Goal: Task Accomplishment & Management: Manage account settings

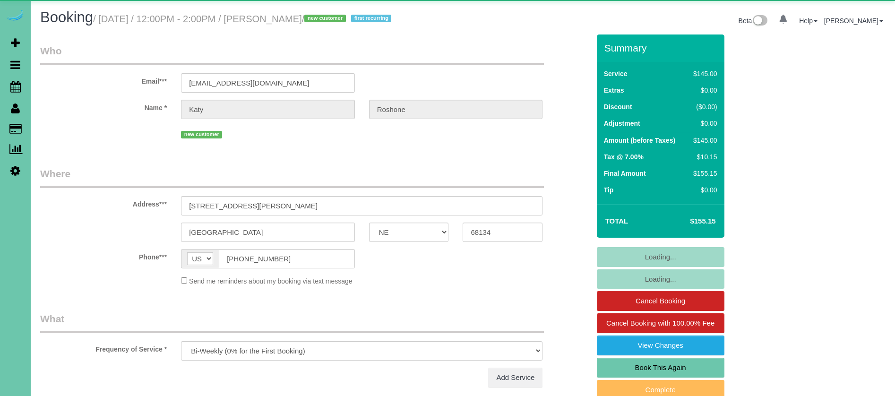
select select "NE"
select select "object:645"
select select "spot1"
select select "number:34"
select select "number:42"
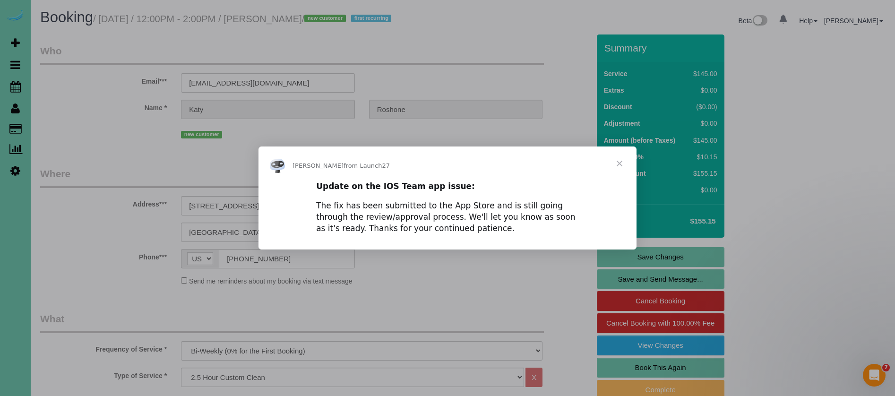
click at [618, 161] on span "Close" at bounding box center [619, 163] width 34 height 34
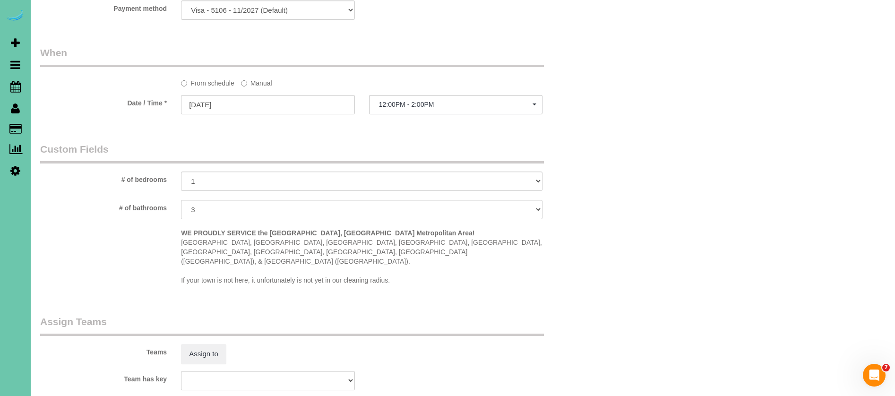
scroll to position [647, 0]
click at [262, 78] on label "Manual" at bounding box center [256, 81] width 31 height 13
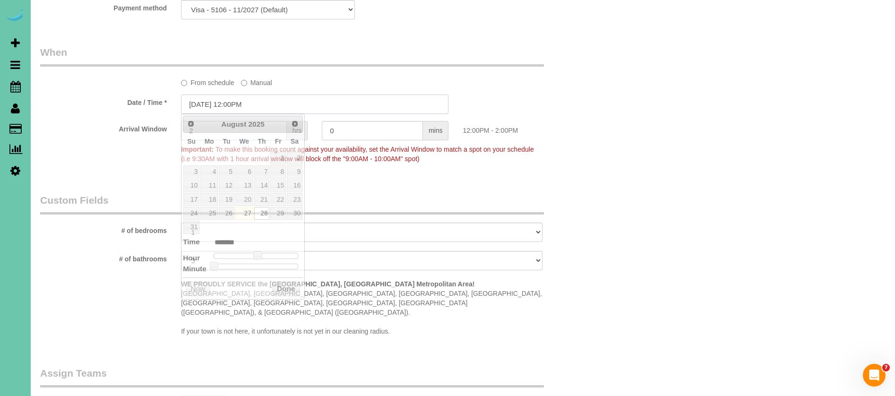
click at [200, 107] on input "[DATE] 12:00PM" at bounding box center [314, 103] width 267 height 19
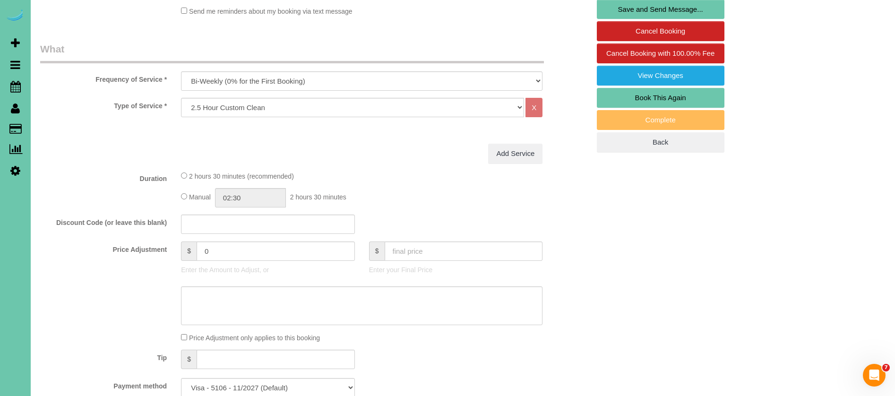
scroll to position [267, 0]
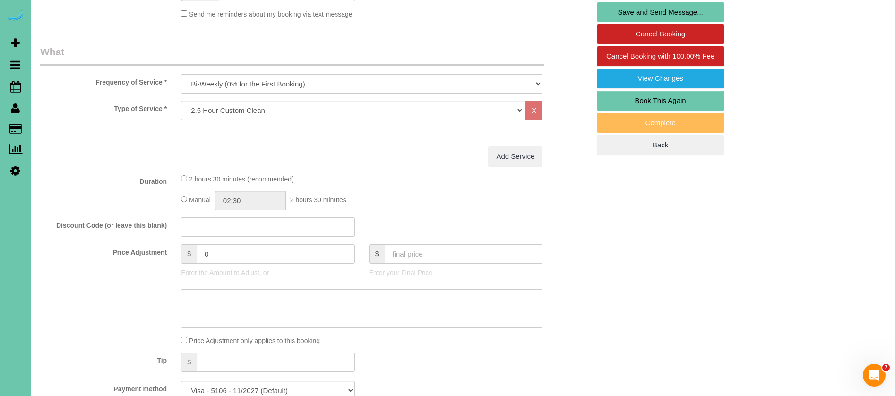
click at [405, 171] on fieldset "What Frequency of Service * One Time Weekly (0% for the First Booking) Bi-Weekl…" at bounding box center [314, 226] width 549 height 362
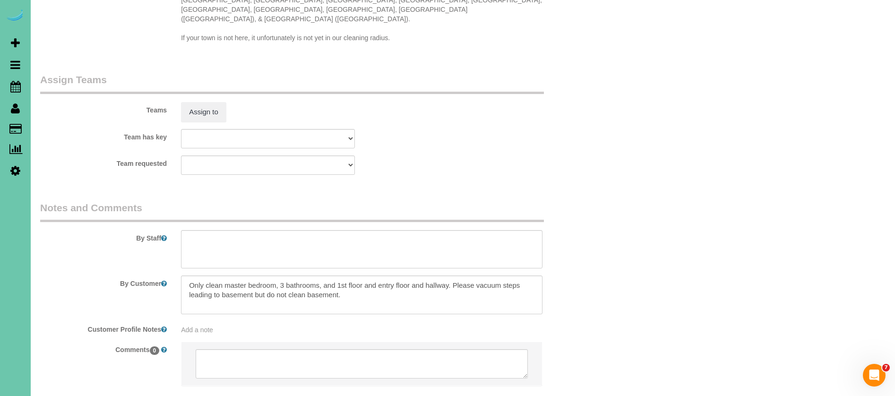
scroll to position [980, 0]
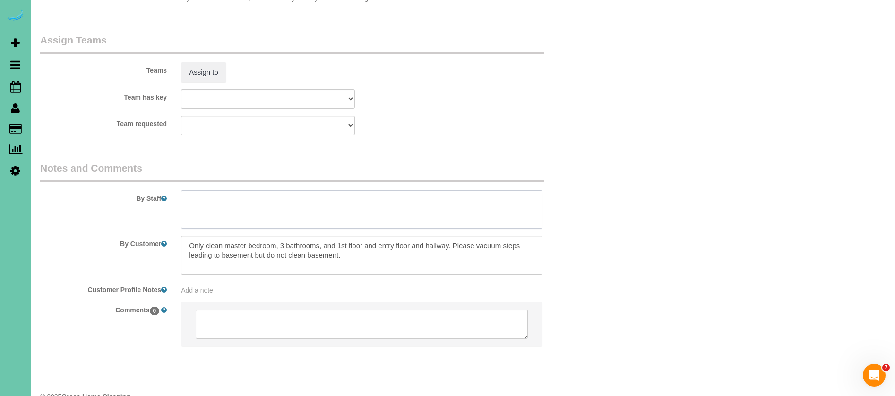
click at [273, 197] on textarea at bounding box center [361, 209] width 361 height 39
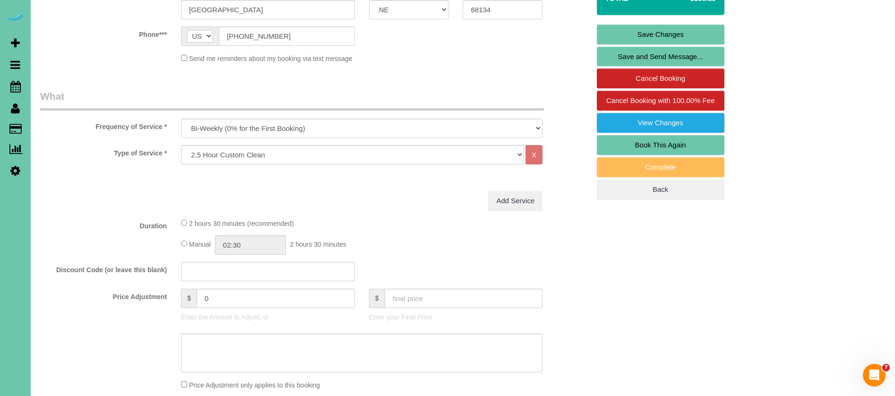
scroll to position [222, 0]
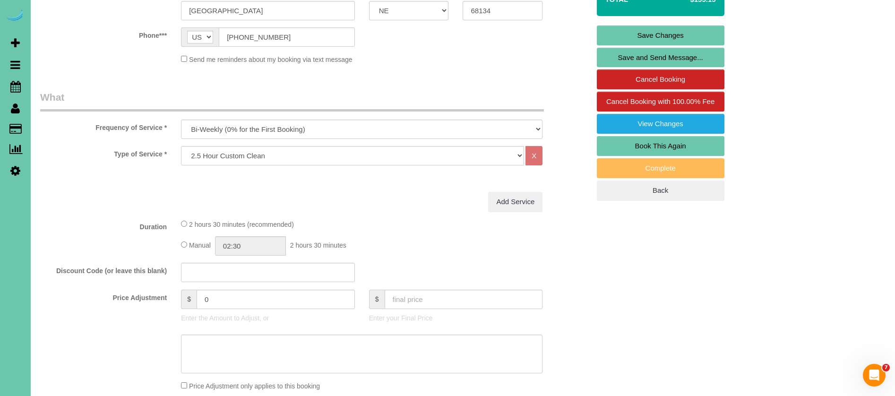
type textarea "1. credit 2. garage code: 4210 3. biweekly recurring - 2.5 custom clean - new c…"
click at [252, 159] on select "Hourly 2.5 Hour Custom Clean 3.5 Hour Custom Clean commercial 1000 Square Feet …" at bounding box center [352, 155] width 343 height 19
select select "160"
click at [181, 146] on select "Hourly 2.5 Hour Custom Clean 3.5 Hour Custom Clean commercial 1000 Square Feet …" at bounding box center [352, 155] width 343 height 19
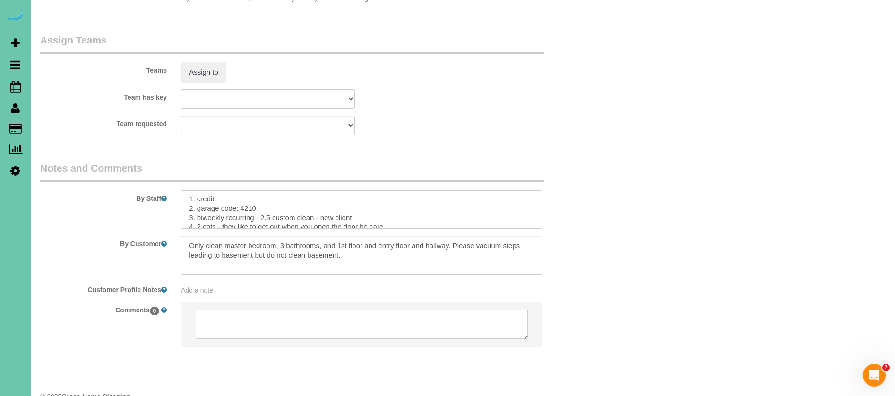
scroll to position [0, 0]
drag, startPoint x: 270, startPoint y: 200, endPoint x: 326, endPoint y: 233, distance: 64.8
click at [272, 200] on textarea at bounding box center [361, 209] width 361 height 39
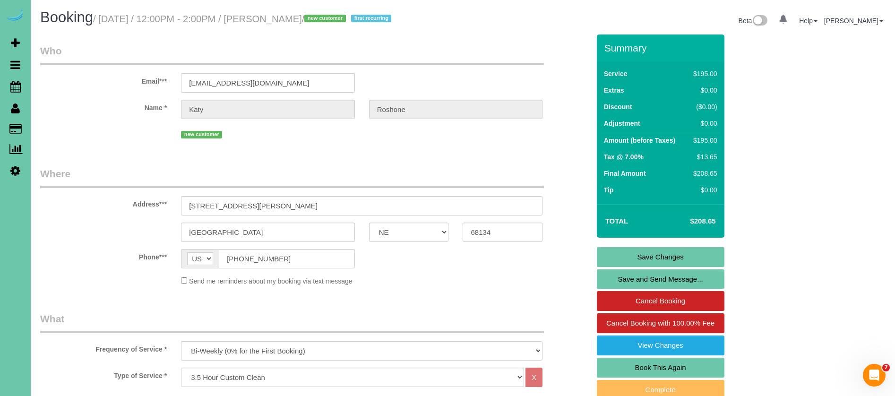
type textarea "1. credit 2. garage code: 4210 3. biweekly recurring - 3.5 custom clean - new c…"
drag, startPoint x: 264, startPoint y: 207, endPoint x: 147, endPoint y: 199, distance: 116.4
click at [147, 199] on div "Address*** 8011 Manderson St." at bounding box center [314, 191] width 563 height 49
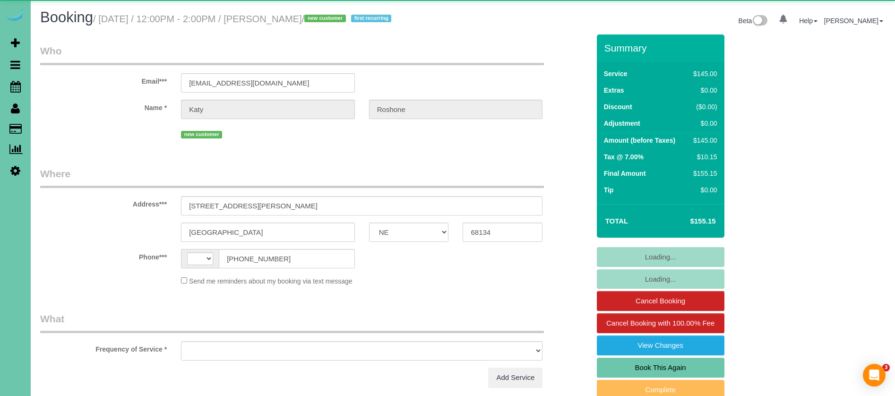
select select "NE"
select select "string:[GEOGRAPHIC_DATA]"
select select "object:885"
select select "string:fspay-1974b4d7-de6a-4c32-b120-49e4039e6337"
select select "spot1"
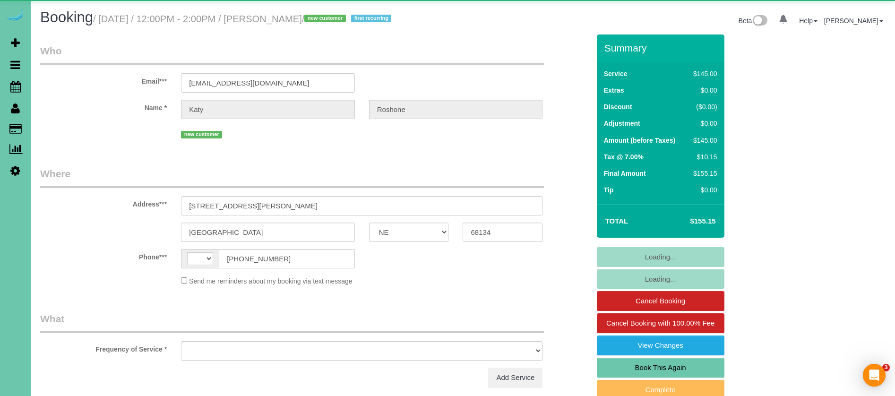
select select "number:34"
select select "number:42"
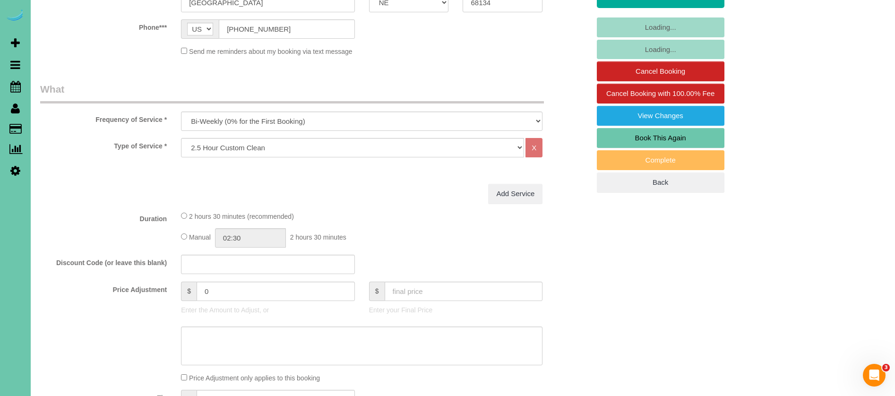
scroll to position [232, 0]
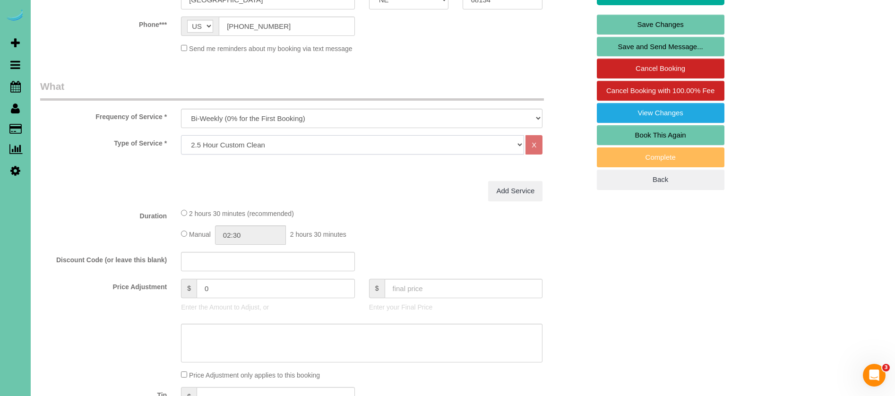
click at [299, 149] on select "Hourly 2.5 Hour Custom Clean 3.5 Hour Custom Clean commercial 1000 Square Feet …" at bounding box center [352, 144] width 343 height 19
click at [281, 149] on select "Hourly 2.5 Hour Custom Clean 3.5 Hour Custom Clean commercial 1000 Square Feet …" at bounding box center [352, 144] width 343 height 19
select select "67"
click at [181, 135] on select "Hourly 2.5 Hour Custom Clean 3.5 Hour Custom Clean commercial 1000 Square Feet …" at bounding box center [352, 144] width 343 height 19
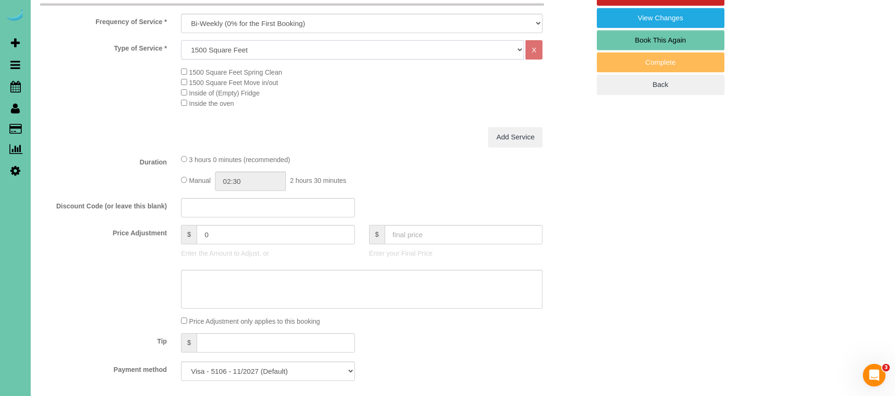
scroll to position [326, 0]
select select "spot6"
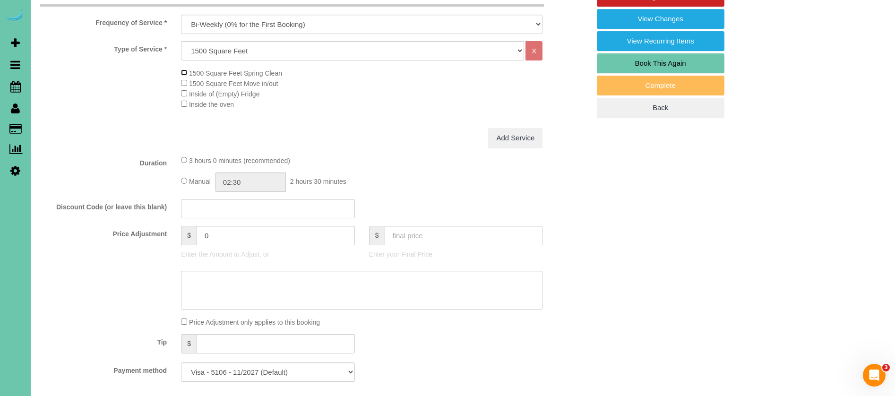
scroll to position [339, 0]
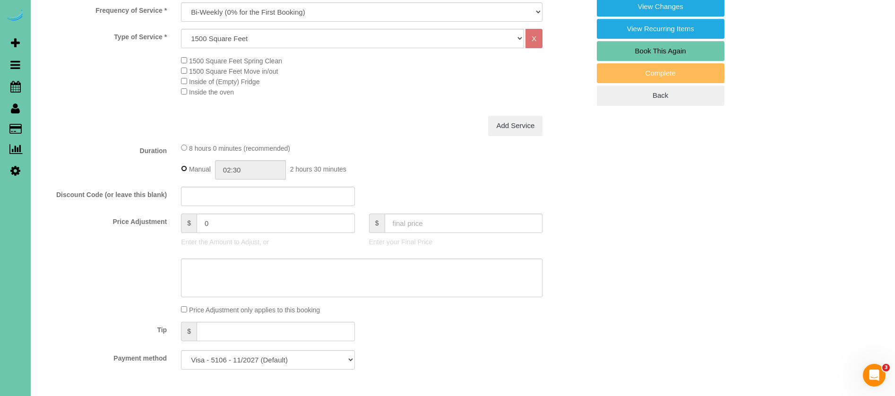
type input "08:00"
select select "spot11"
click at [233, 170] on input "08:00" at bounding box center [250, 169] width 71 height 19
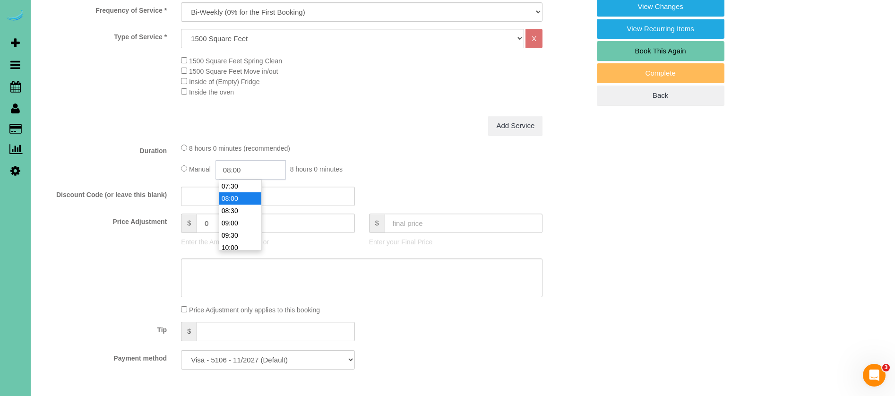
type input "0:00"
select select "spot16"
type input "03:00"
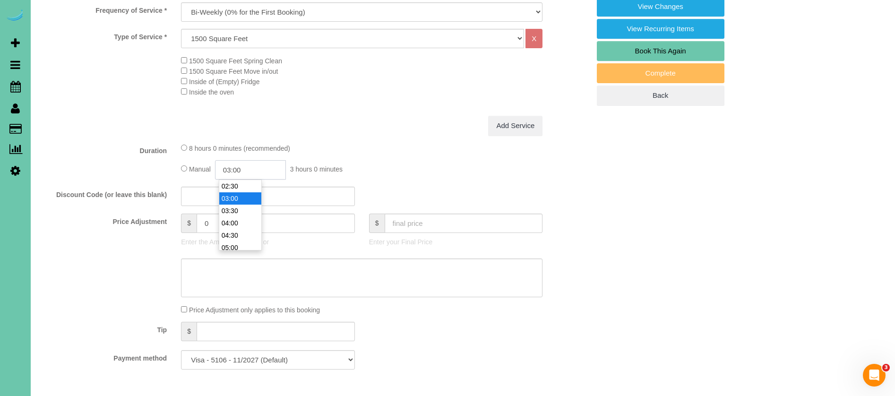
select select "spot21"
click at [253, 170] on input "03:00" at bounding box center [250, 169] width 71 height 19
type input "03:45"
select select "spot26"
select select "spot31"
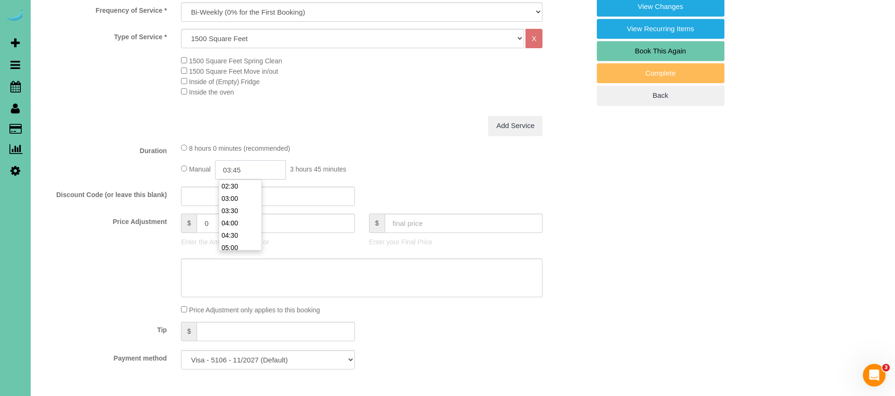
type input "03:45"
click at [410, 109] on div "Type of Service * Hourly 2.5 Hour Custom Clean 3.5 Hour Custom Clean commercial…" at bounding box center [314, 72] width 549 height 87
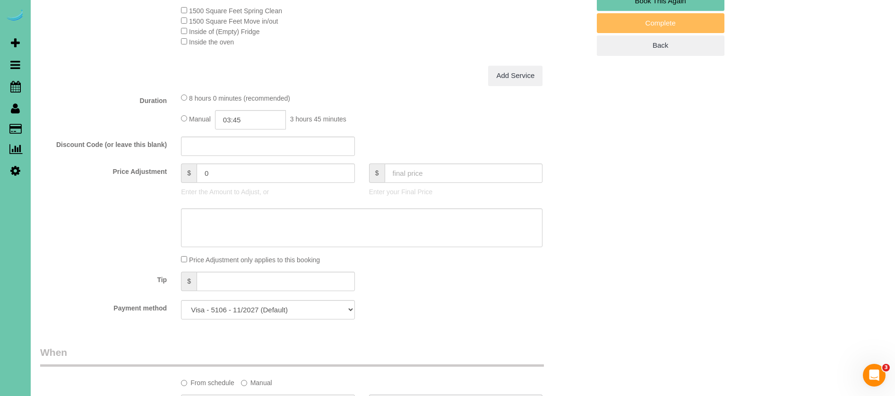
scroll to position [411, 0]
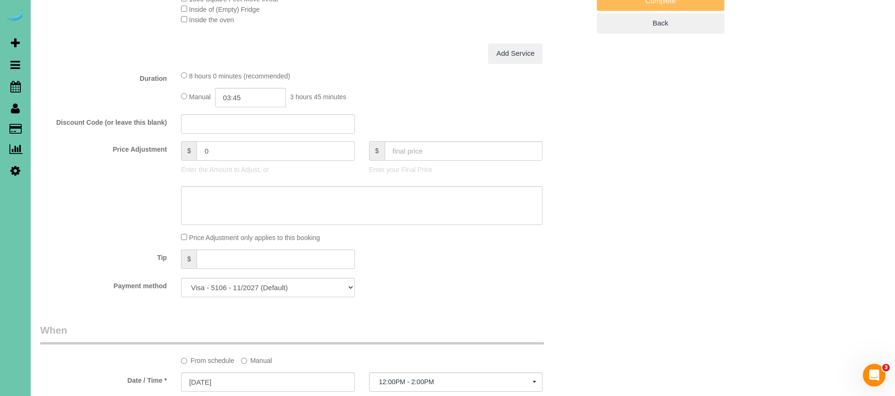
drag, startPoint x: 221, startPoint y: 153, endPoint x: 186, endPoint y: 151, distance: 34.6
click at [186, 151] on div "$ 0" at bounding box center [268, 150] width 174 height 19
type input "183"
click at [236, 201] on textarea at bounding box center [361, 205] width 361 height 39
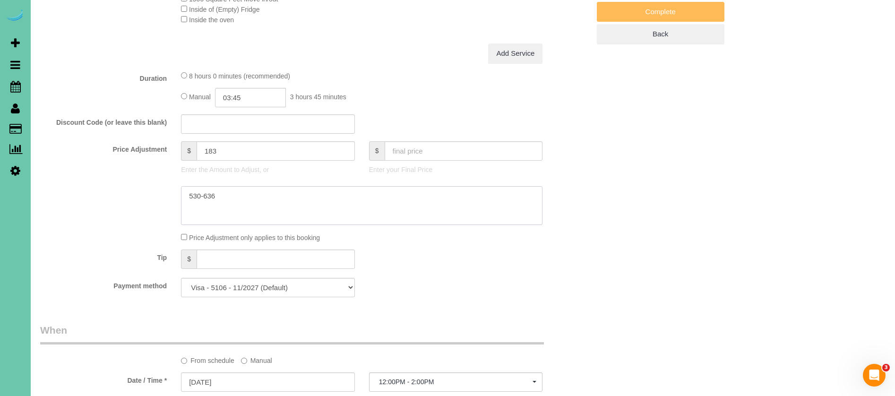
type textarea "530-636"
click at [380, 85] on div "8 hours 0 minutes (recommended) Manual 03:45 3 hours 45 minutes" at bounding box center [361, 88] width 375 height 37
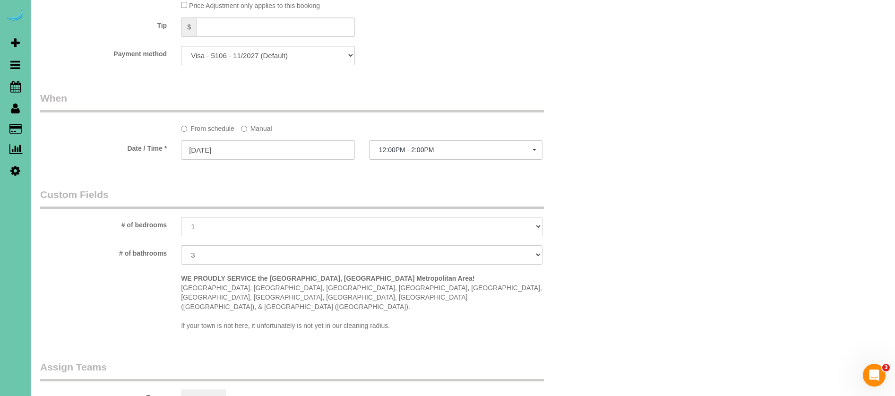
scroll to position [647, 0]
click at [256, 125] on label "Manual" at bounding box center [256, 123] width 31 height 13
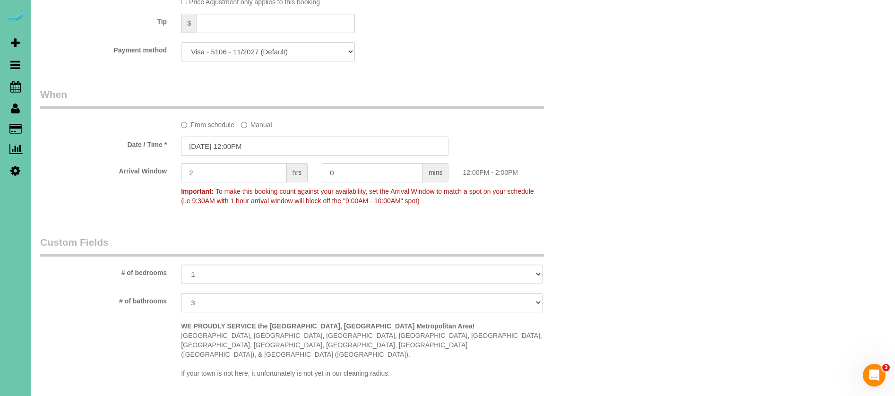
click at [204, 140] on input "[DATE] 12:00PM" at bounding box center [314, 145] width 267 height 19
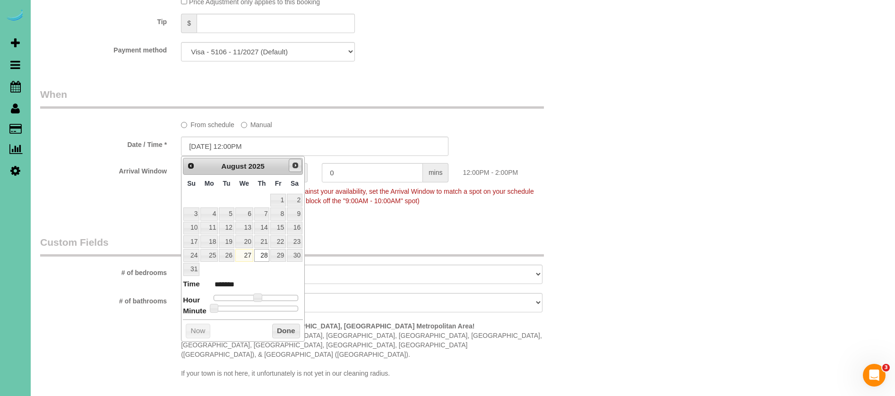
click at [291, 167] on span "Next" at bounding box center [295, 166] width 8 height 8
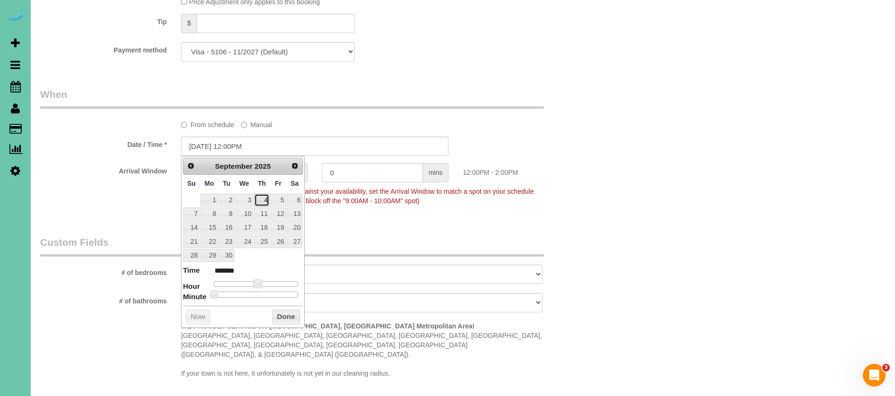
click at [263, 203] on link "4" at bounding box center [262, 200] width 16 height 13
type input "[DATE] 12:00PM"
click at [283, 315] on button "Done" at bounding box center [286, 316] width 28 height 15
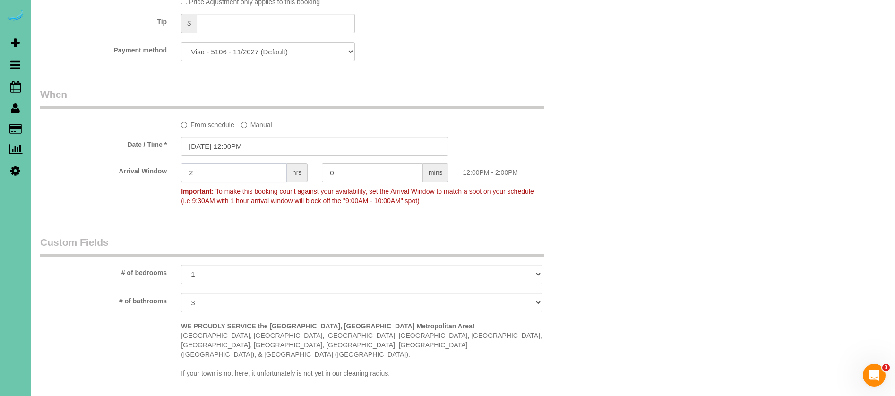
drag, startPoint x: 225, startPoint y: 170, endPoint x: 163, endPoint y: 170, distance: 61.4
click at [163, 170] on div "Arrival Window 2 hrs 0 mins 12:00PM - 2:00PM Important: To make this booking co…" at bounding box center [314, 186] width 563 height 47
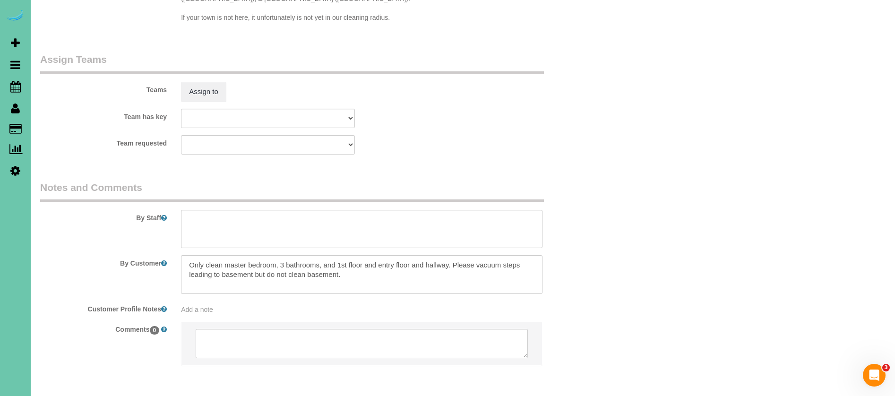
scroll to position [1011, 0]
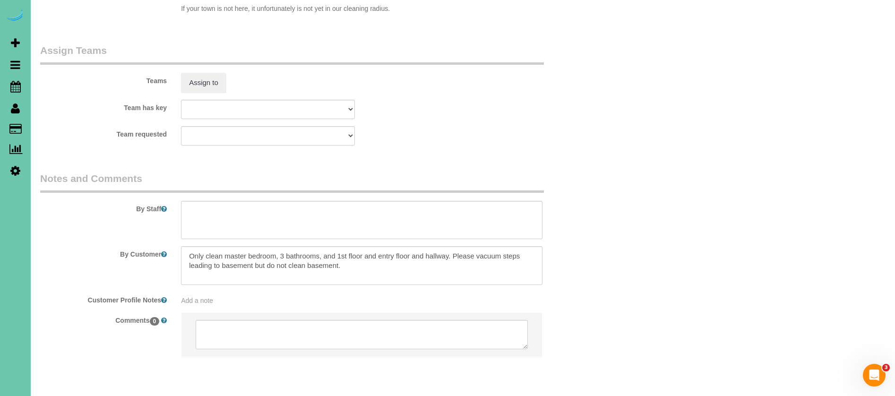
type input "1"
click at [223, 201] on textarea at bounding box center [361, 220] width 361 height 39
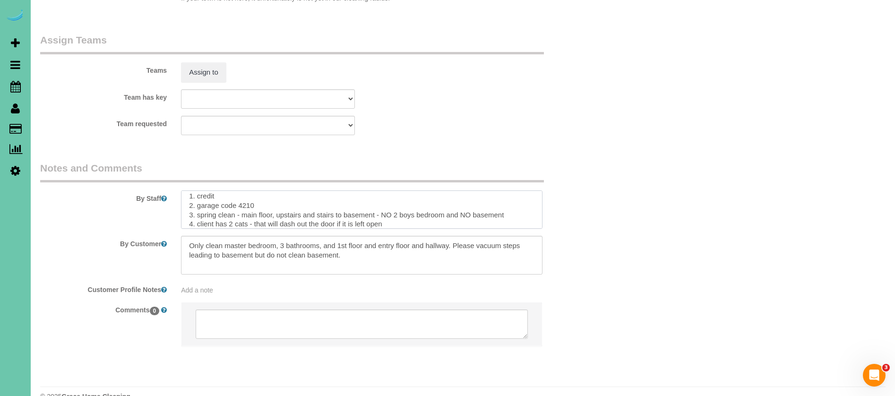
scroll to position [14, 0]
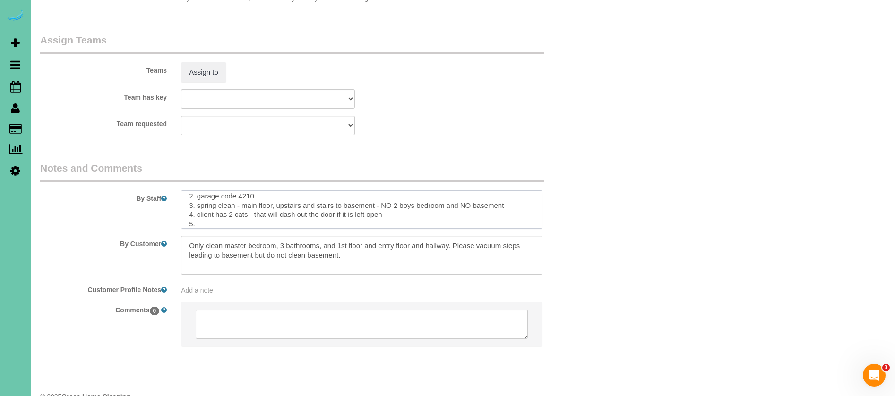
type textarea "1. credit 2. garage code 4210 3. spring clean - main floor, upstairs and stairs…"
click at [354, 241] on textarea at bounding box center [361, 255] width 361 height 39
drag, startPoint x: 358, startPoint y: 241, endPoint x: 170, endPoint y: 218, distance: 188.9
click at [170, 236] on div "By Customer" at bounding box center [314, 255] width 563 height 39
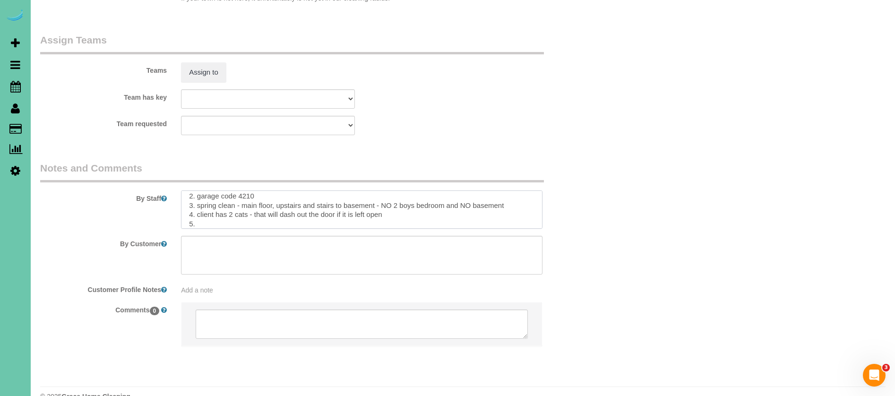
scroll to position [19, 0]
drag, startPoint x: 204, startPoint y: 204, endPoint x: 173, endPoint y: 204, distance: 31.2
click at [173, 204] on div "By Staff" at bounding box center [314, 195] width 563 height 68
paste textarea "CLEANING DESCRIPTION Dirt level 5-10 *Use extension duster for high or hard-to-…"
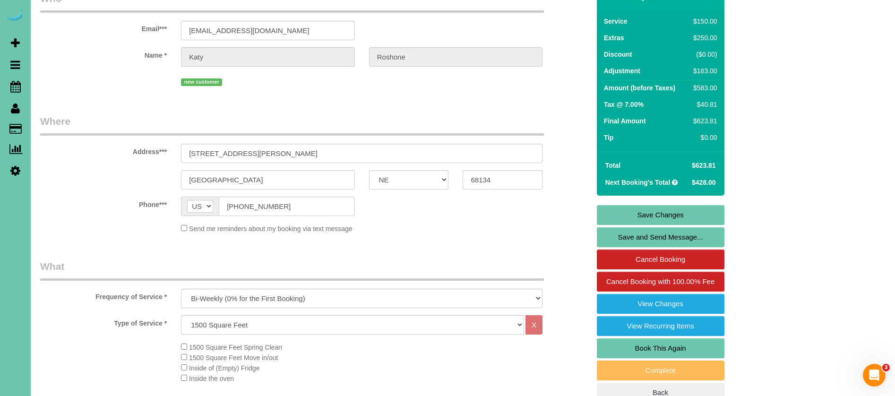
scroll to position [12, 0]
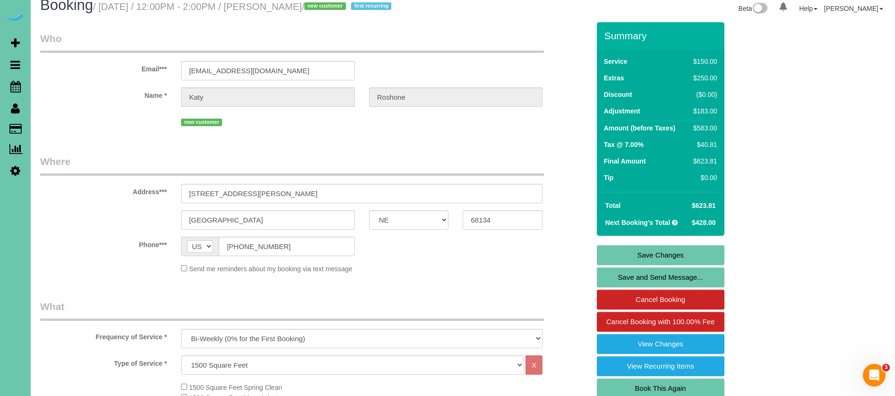
type textarea "1. credit 2. garage code 4210 3. spring clean - main floor, upstairs and stairs…"
click at [689, 250] on link "Save Changes" at bounding box center [660, 255] width 128 height 20
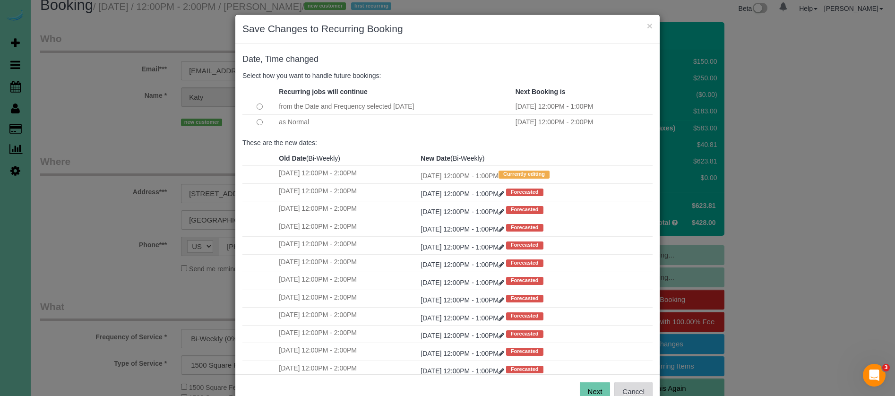
click at [638, 390] on button "Cancel" at bounding box center [633, 392] width 38 height 20
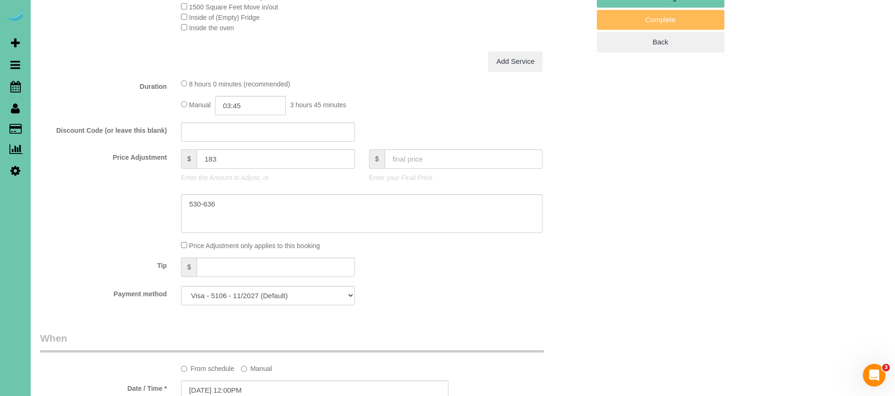
scroll to position [407, 0]
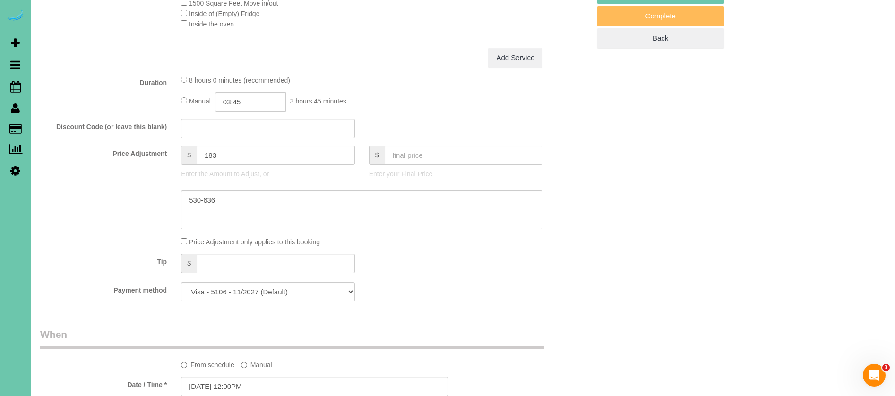
click at [179, 240] on div "Price Adjustment only applies to this booking" at bounding box center [361, 241] width 375 height 10
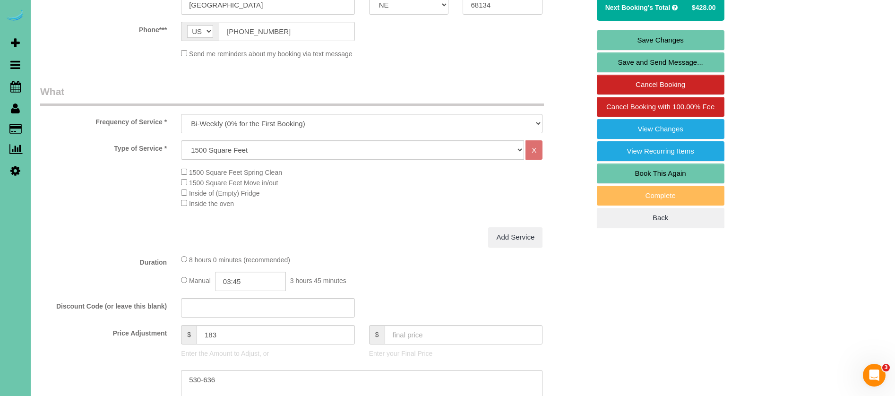
scroll to position [0, 0]
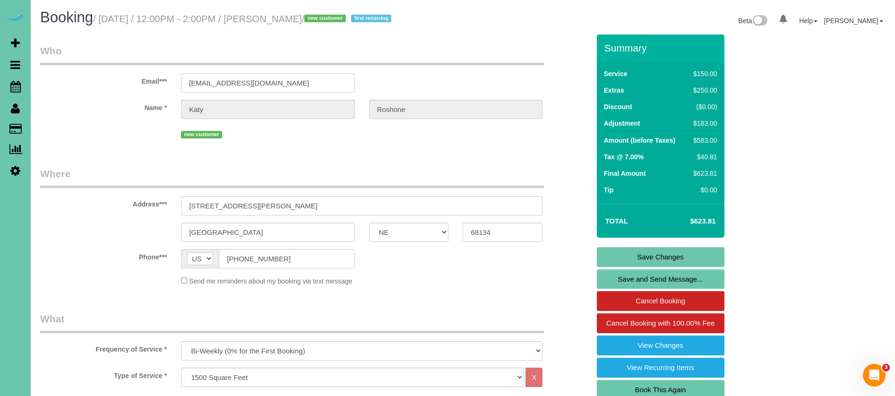
click at [687, 255] on link "Save Changes" at bounding box center [660, 257] width 128 height 20
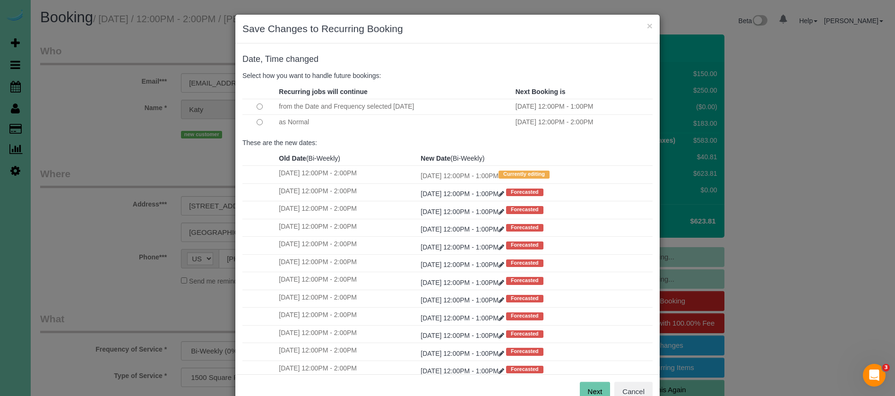
click at [594, 386] on button "Next" at bounding box center [594, 392] width 31 height 20
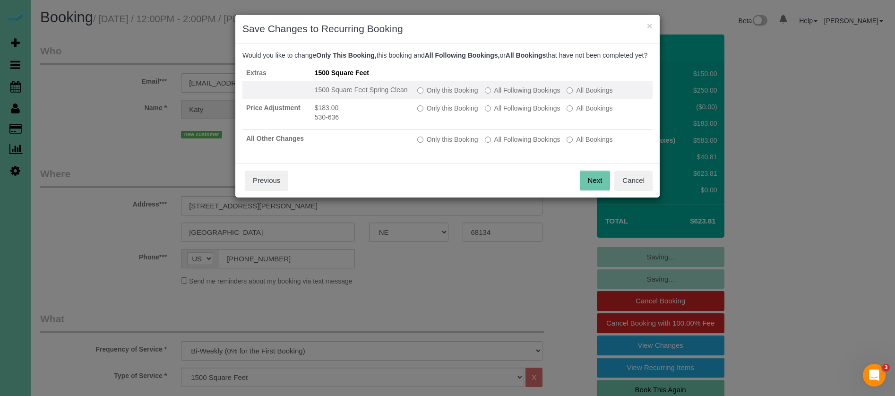
drag, startPoint x: 494, startPoint y: 94, endPoint x: 503, endPoint y: 107, distance: 16.0
click at [495, 94] on td "Only this Booking All Following Bookings All Bookings" at bounding box center [532, 90] width 239 height 18
click at [504, 95] on label "All Following Bookings" at bounding box center [523, 89] width 76 height 9
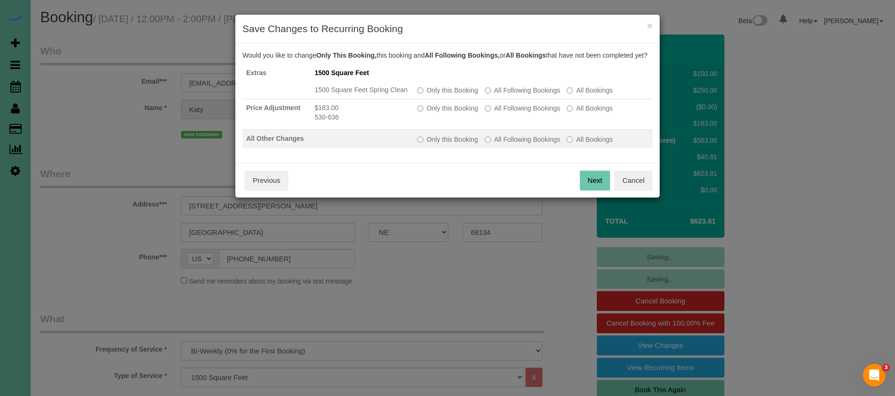
drag, startPoint x: 506, startPoint y: 115, endPoint x: 513, endPoint y: 141, distance: 26.9
click at [506, 113] on label "All Following Bookings" at bounding box center [523, 107] width 76 height 9
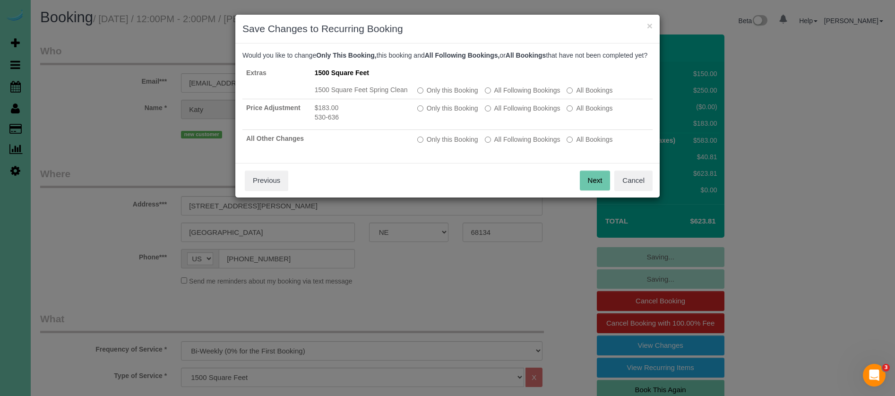
drag, startPoint x: 513, startPoint y: 141, endPoint x: 559, endPoint y: 187, distance: 65.8
click at [514, 141] on td "Only this Booking All Following Bookings All Bookings" at bounding box center [532, 139] width 239 height 18
drag, startPoint x: 522, startPoint y: 152, endPoint x: 571, endPoint y: 189, distance: 61.0
click at [523, 144] on label "All Following Bookings" at bounding box center [523, 139] width 76 height 9
click at [579, 185] on button "Save" at bounding box center [594, 180] width 32 height 20
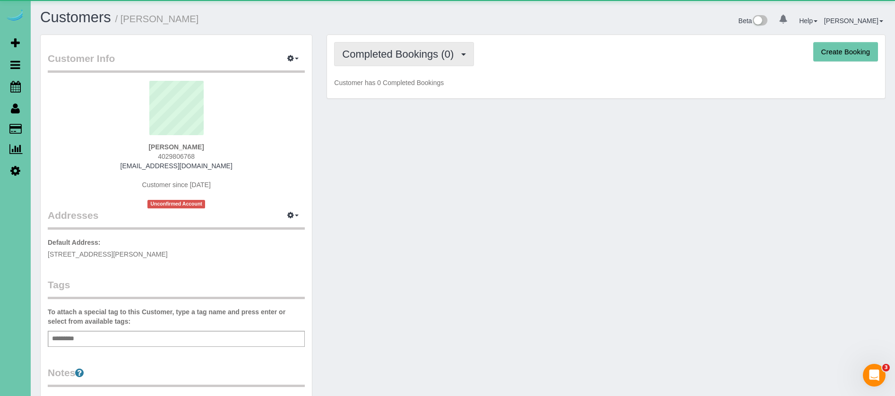
click at [437, 53] on span "Completed Bookings (0)" at bounding box center [400, 54] width 116 height 12
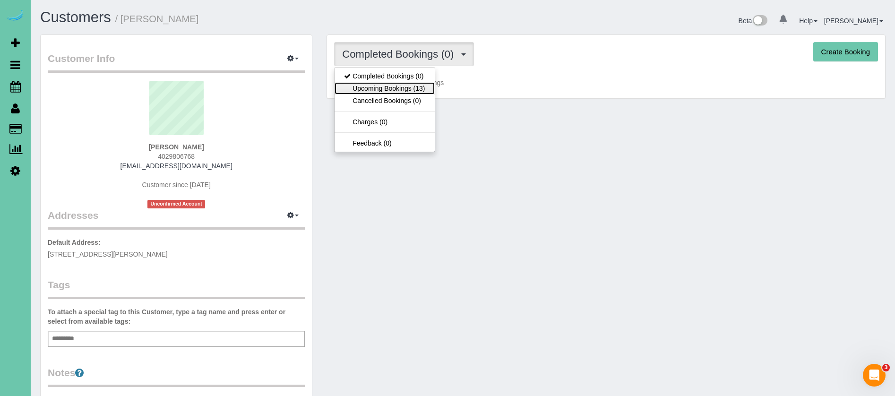
click at [427, 86] on link "Upcoming Bookings (13)" at bounding box center [384, 88] width 100 height 12
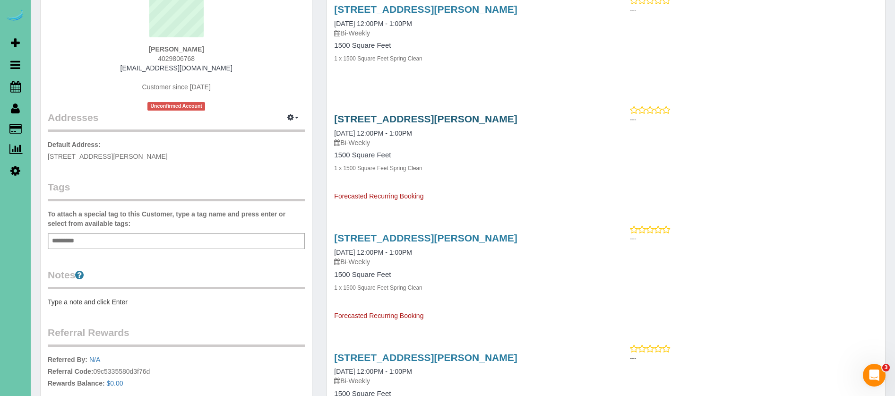
scroll to position [99, 0]
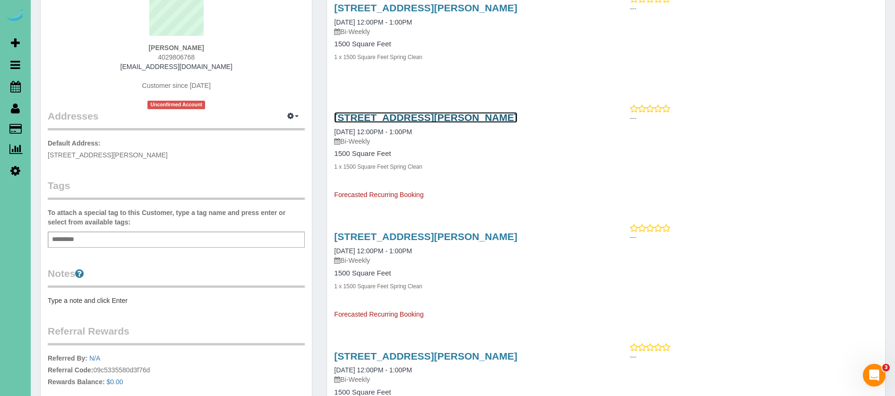
click at [447, 119] on link "8011 Manderson St., Omaha, NE 68134" at bounding box center [425, 117] width 183 height 11
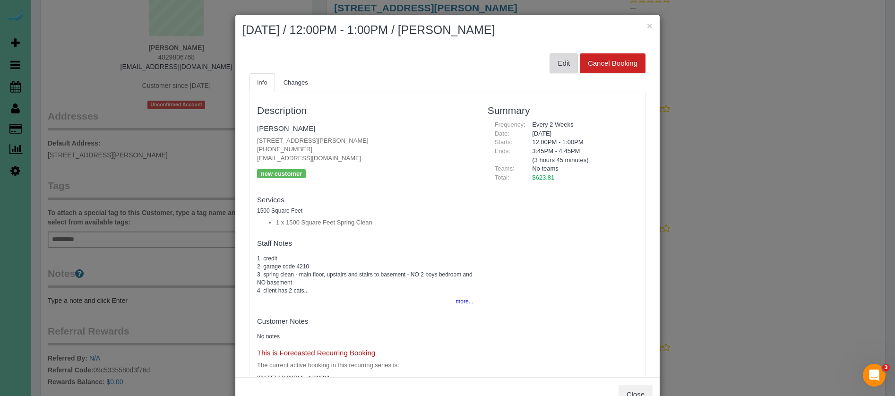
click at [566, 66] on button "Edit" at bounding box center [563, 63] width 28 height 20
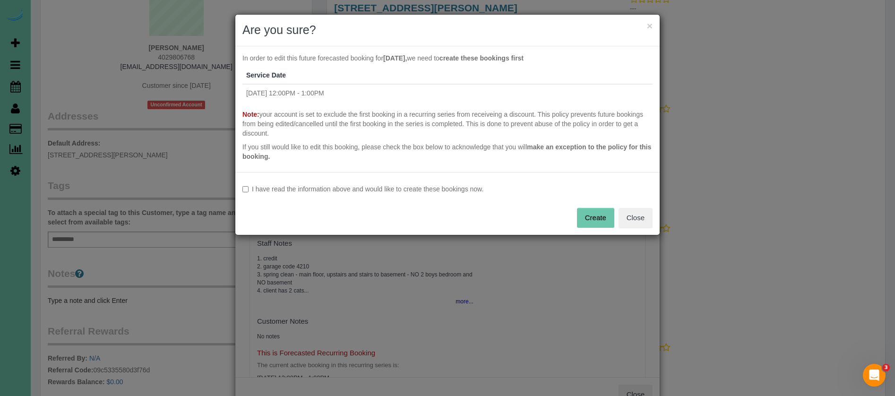
drag, startPoint x: 384, startPoint y: 187, endPoint x: 507, endPoint y: 223, distance: 127.9
click at [384, 187] on label "I have read the information above and would like to create these bookings now." at bounding box center [447, 188] width 410 height 9
click at [599, 216] on button "Create" at bounding box center [595, 218] width 37 height 20
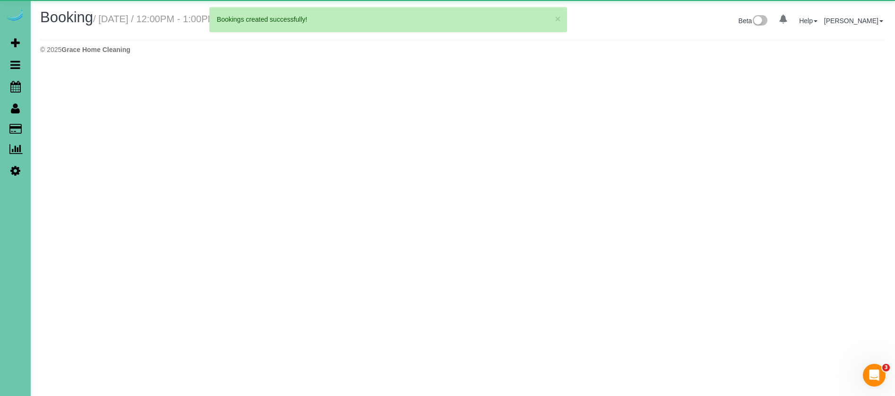
select select "NE"
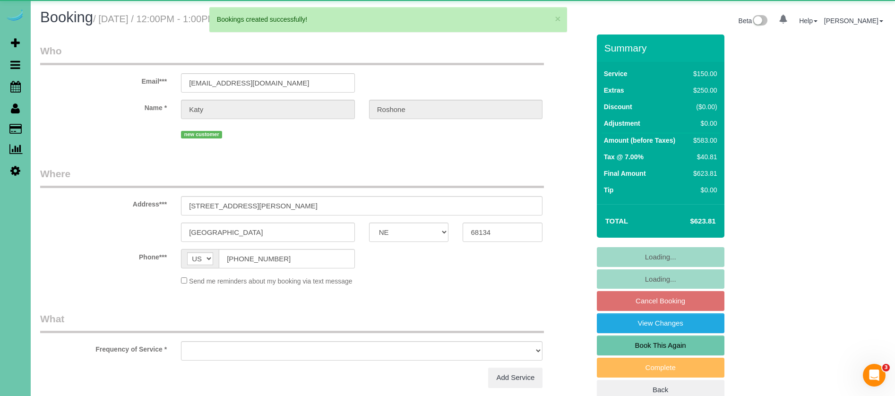
select select "object:1514"
select select "number:34"
select select "number:42"
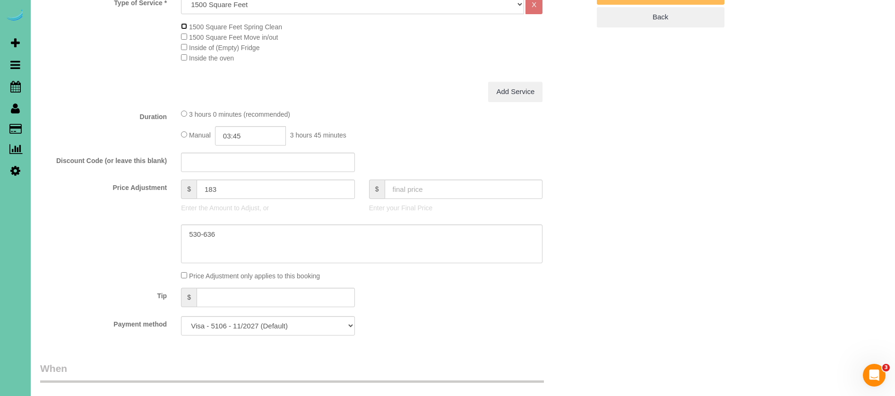
scroll to position [373, 0]
click at [265, 139] on input "03:45" at bounding box center [250, 135] width 71 height 19
type input "03:15"
click at [411, 95] on div "Add Service" at bounding box center [361, 91] width 375 height 20
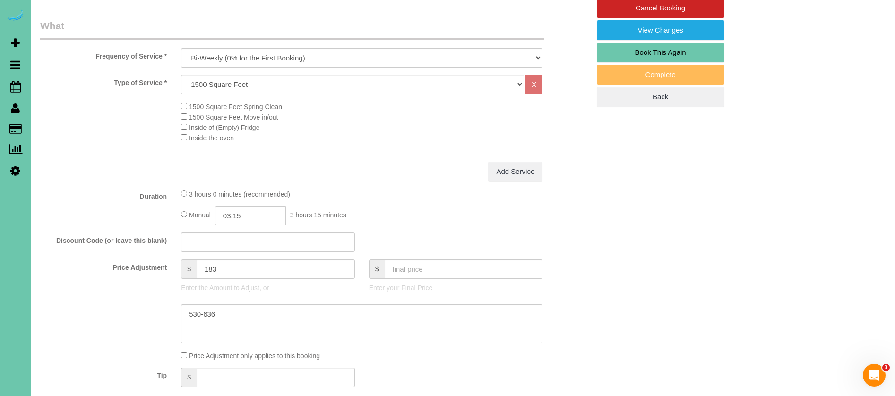
scroll to position [295, 0]
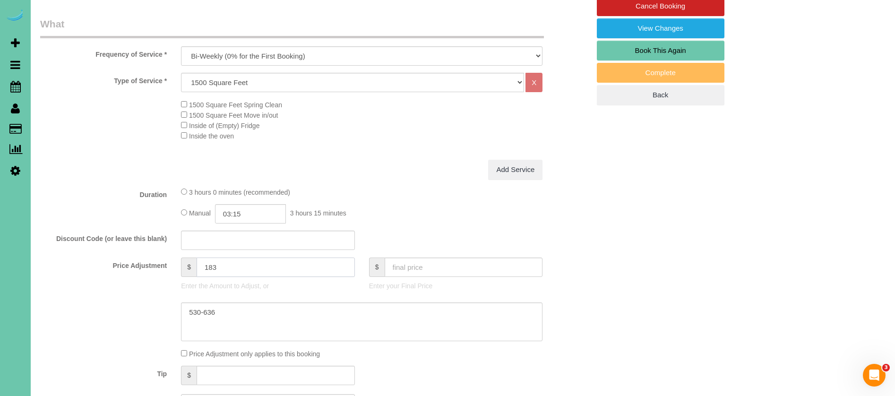
drag, startPoint x: 225, startPoint y: 270, endPoint x: 176, endPoint y: 264, distance: 49.6
click at [176, 264] on div "$ 183 Enter the Amount to Adjust, or" at bounding box center [268, 276] width 188 height 38
click at [393, 204] on div "Manual 03:15 3 hours 15 minutes" at bounding box center [361, 213] width 361 height 19
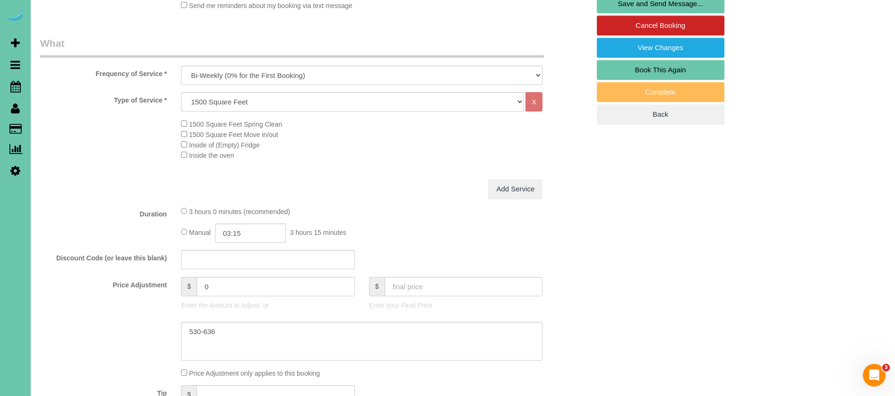
scroll to position [334, 0]
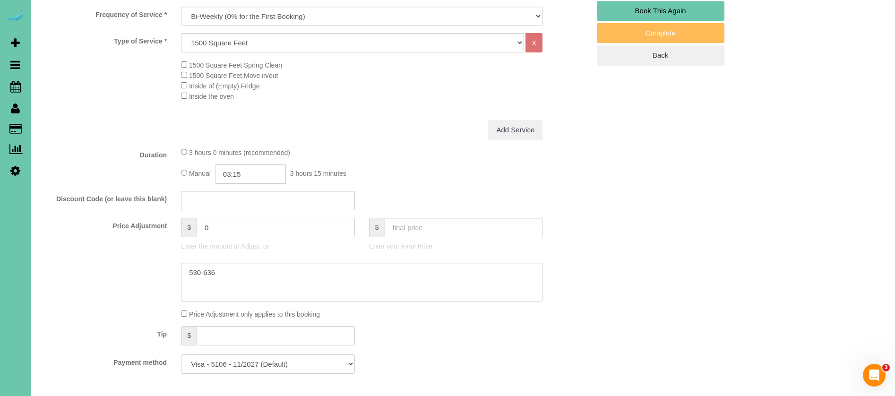
drag, startPoint x: 242, startPoint y: 229, endPoint x: 170, endPoint y: 222, distance: 73.1
click at [170, 222] on div "Price Adjustment $ 0 Enter the Amount to Adjust, or $ Enter your Final Price" at bounding box center [314, 237] width 563 height 38
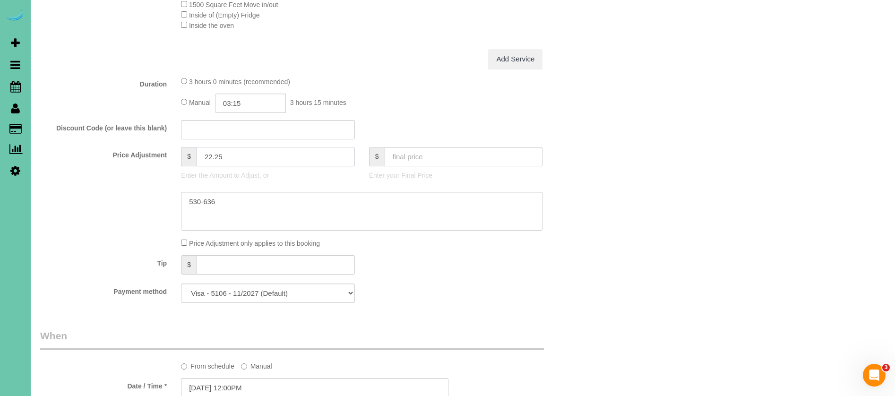
scroll to position [415, 0]
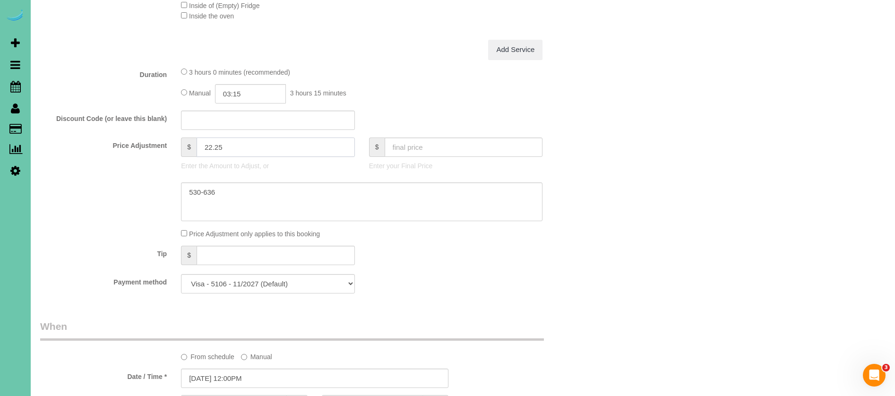
type input "22.25"
drag, startPoint x: 240, startPoint y: 200, endPoint x: 154, endPoint y: 184, distance: 87.0
click at [153, 184] on div at bounding box center [314, 201] width 563 height 39
click at [447, 77] on div "3 hours 0 minutes (recommended)" at bounding box center [361, 72] width 361 height 10
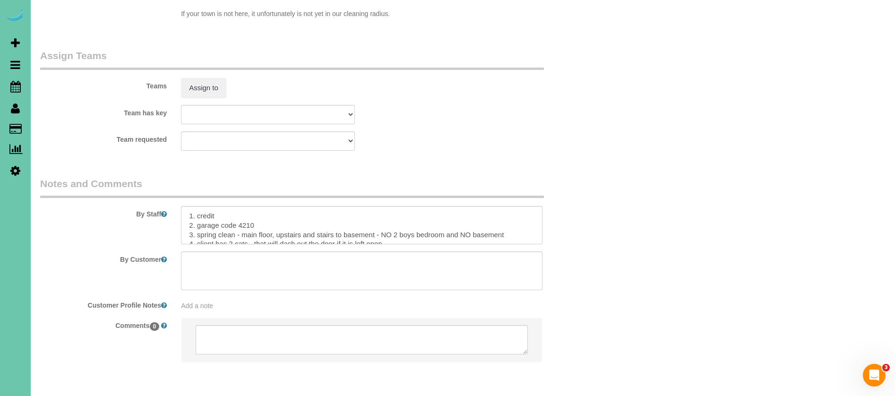
scroll to position [1022, 0]
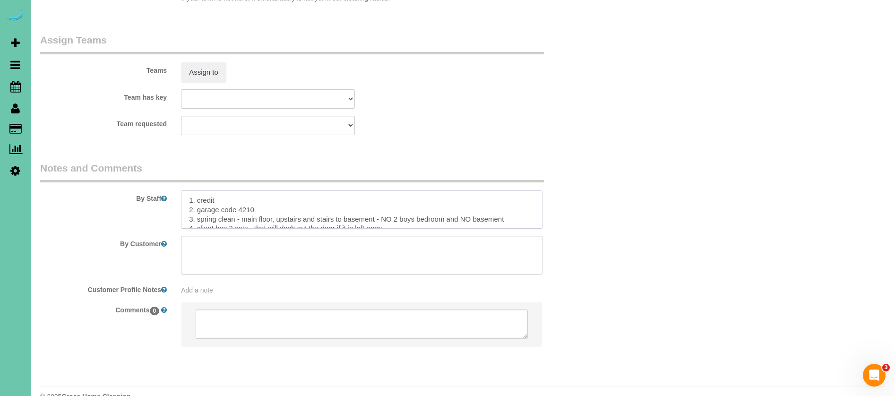
drag, startPoint x: 234, startPoint y: 199, endPoint x: 196, endPoint y: 198, distance: 37.8
click at [196, 198] on textarea at bounding box center [361, 209] width 361 height 39
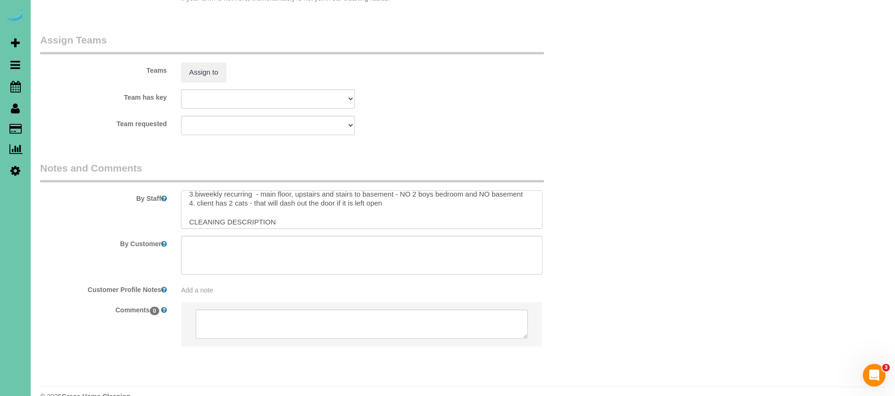
drag, startPoint x: 195, startPoint y: 176, endPoint x: 223, endPoint y: 186, distance: 30.6
click at [195, 190] on textarea at bounding box center [361, 209] width 361 height 39
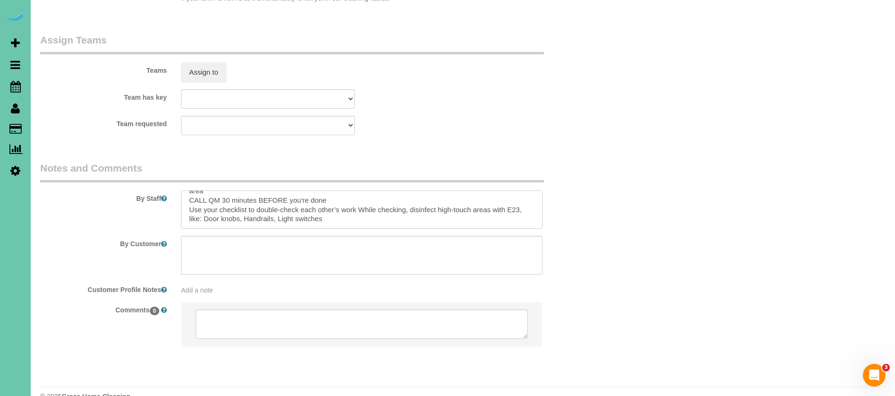
drag, startPoint x: 187, startPoint y: 196, endPoint x: 326, endPoint y: 214, distance: 139.6
click at [326, 214] on sui-booking-comments "By Staff By Customer Customer Profile Notes Add a note Comments 0" at bounding box center [314, 258] width 549 height 195
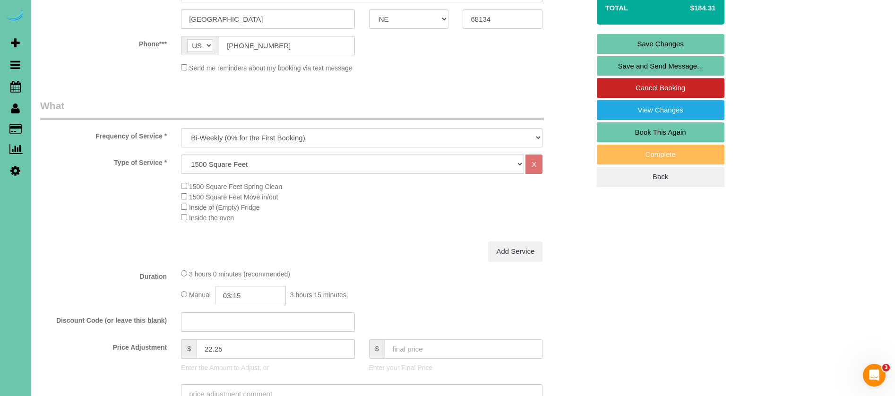
scroll to position [0, 0]
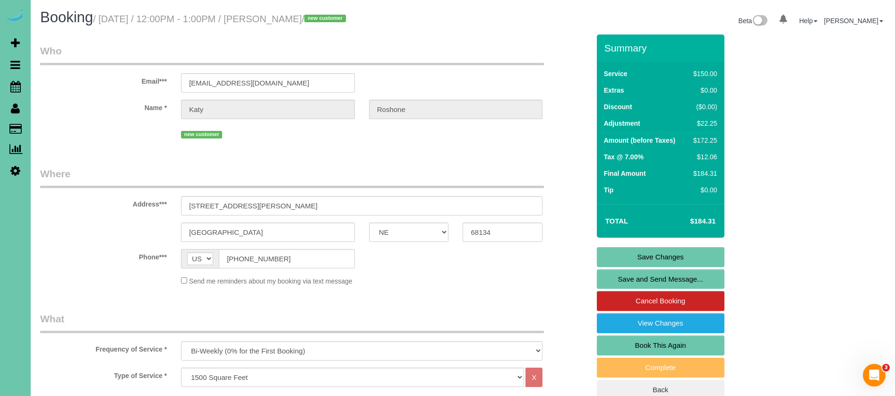
type textarea "1. credit 2. garage code 4210 3. biweekly recurring - main floor, upstairs and …"
click at [676, 252] on link "Save Changes" at bounding box center [660, 257] width 128 height 20
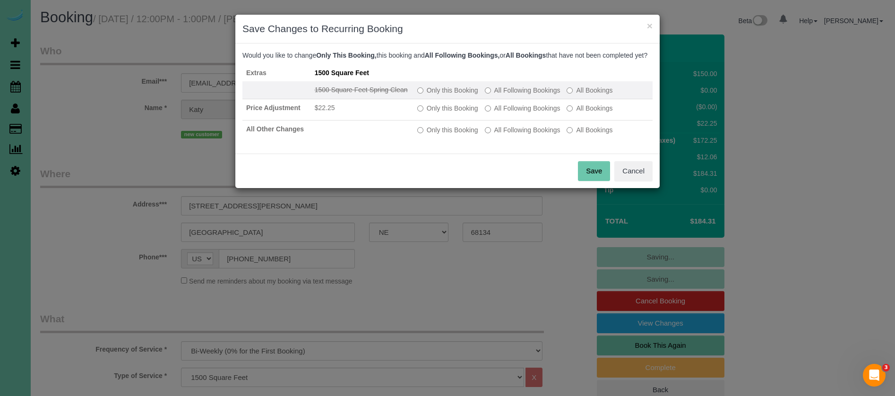
drag, startPoint x: 534, startPoint y: 96, endPoint x: 535, endPoint y: 102, distance: 6.2
click at [534, 95] on label "All Following Bookings" at bounding box center [523, 89] width 76 height 9
drag, startPoint x: 535, startPoint y: 119, endPoint x: 524, endPoint y: 160, distance: 41.5
click at [535, 113] on label "All Following Bookings" at bounding box center [523, 107] width 76 height 9
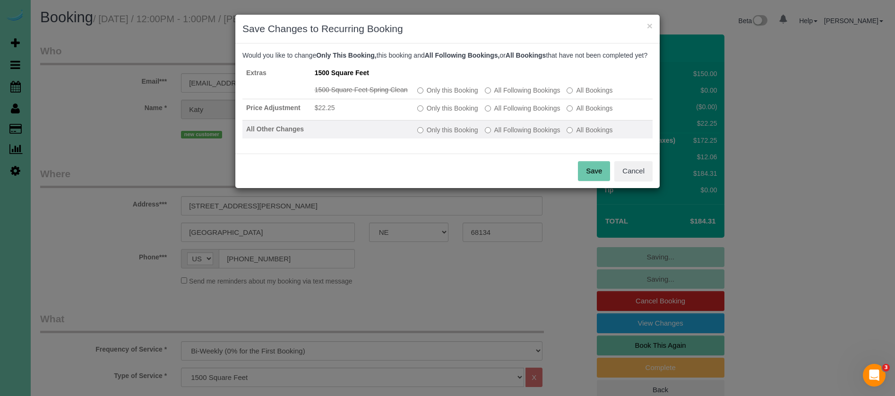
click at [523, 135] on label "All Following Bookings" at bounding box center [523, 129] width 76 height 9
click at [591, 181] on button "Save" at bounding box center [594, 171] width 32 height 20
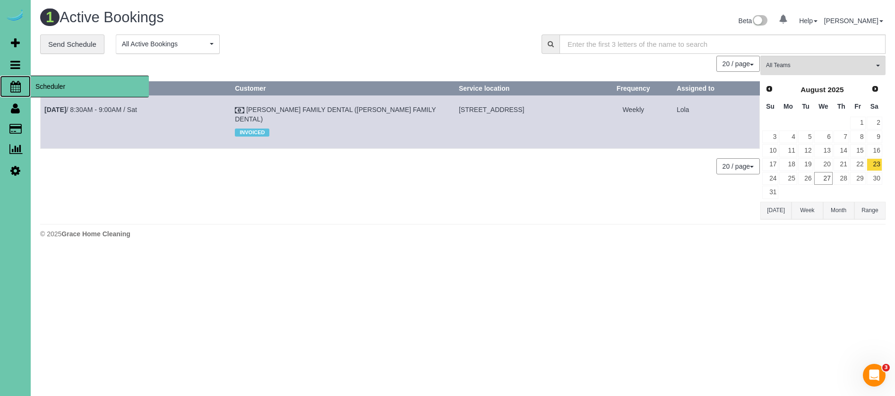
click at [43, 84] on span "Scheduler" at bounding box center [90, 87] width 118 height 22
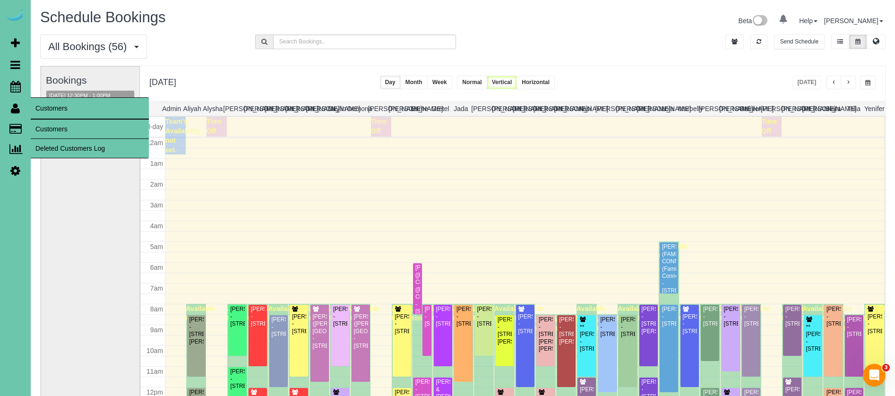
scroll to position [125, 0]
